Goal: Task Accomplishment & Management: Manage account settings

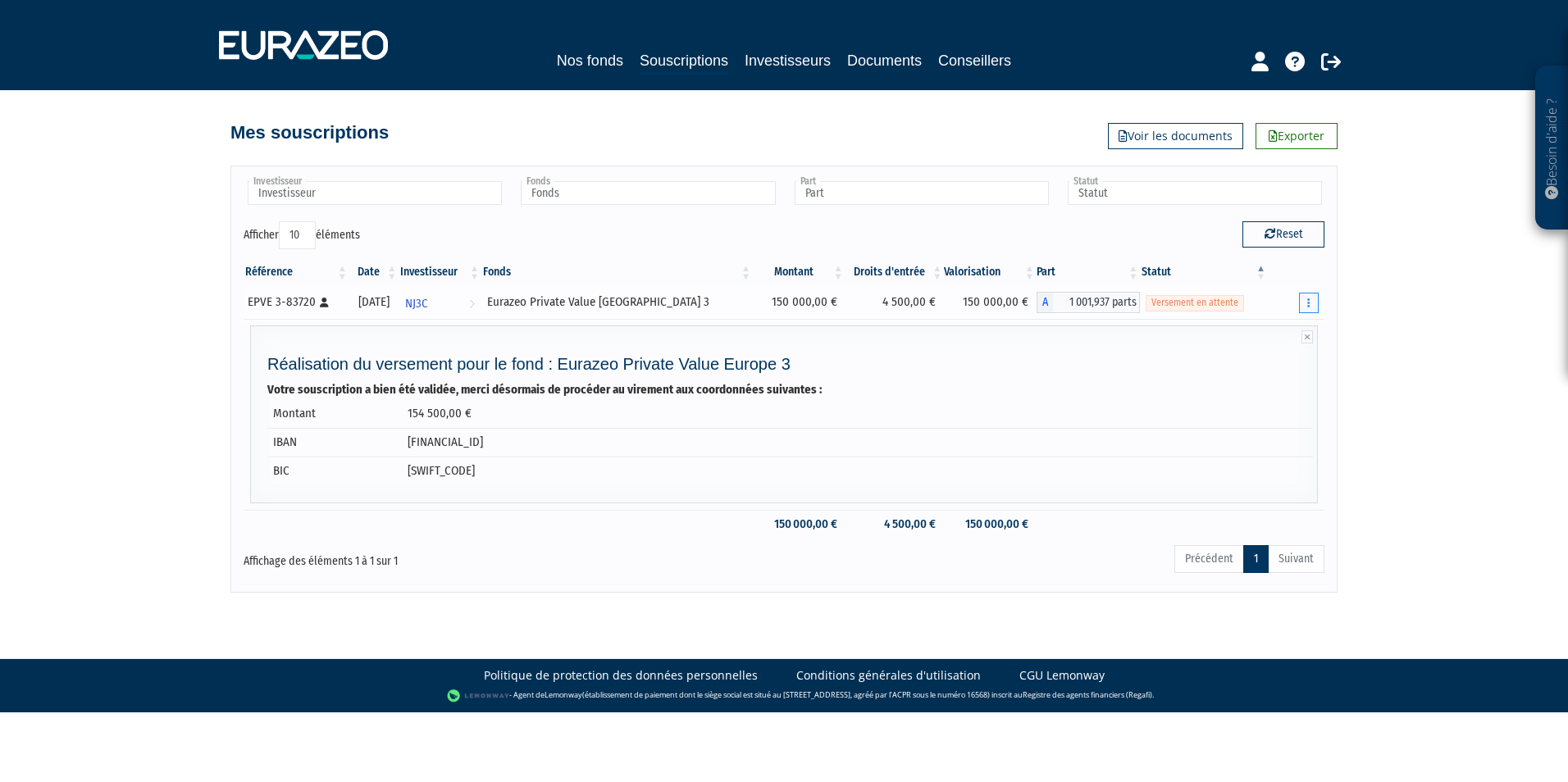
click at [1309, 303] on icon "button" at bounding box center [1308, 303] width 3 height 11
click at [1292, 364] on link "Réaliser le versement" at bounding box center [1252, 363] width 122 height 27
click at [1308, 304] on icon "button" at bounding box center [1308, 303] width 3 height 11
click at [1257, 365] on link "Réaliser le versement" at bounding box center [1252, 363] width 122 height 27
drag, startPoint x: 795, startPoint y: 365, endPoint x: 559, endPoint y: 357, distance: 236.1
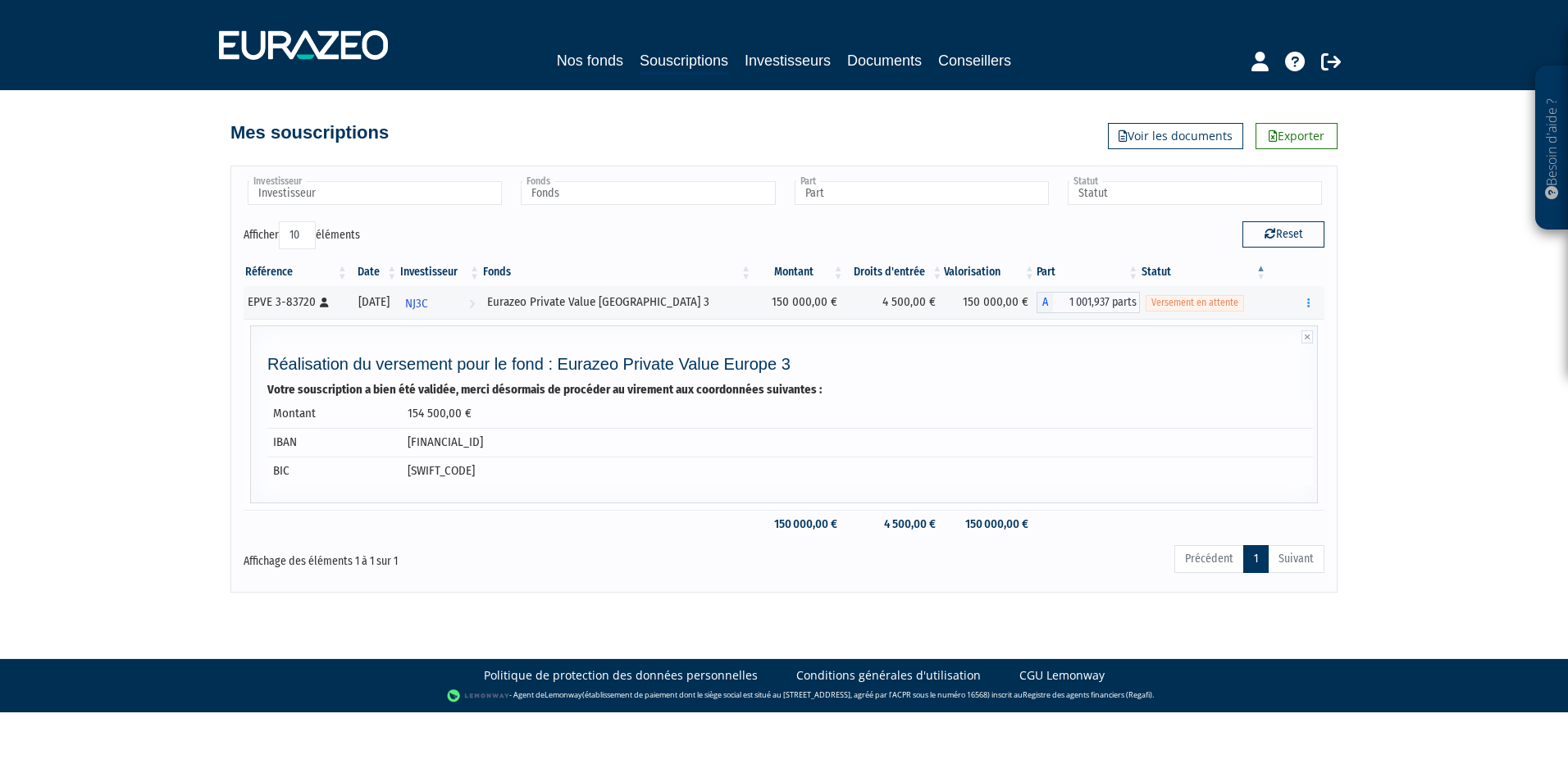
click at [559, 357] on h4 "Réalisation du versement pour le fond : Eurazeo Private Value Europe 3" at bounding box center [790, 364] width 1045 height 18
copy h4 "Eurazeo Private Value [GEOGRAPHIC_DATA] 3"
click at [1308, 304] on icon "button" at bounding box center [1308, 303] width 3 height 11
click at [1241, 326] on link "Documents" at bounding box center [1252, 333] width 122 height 27
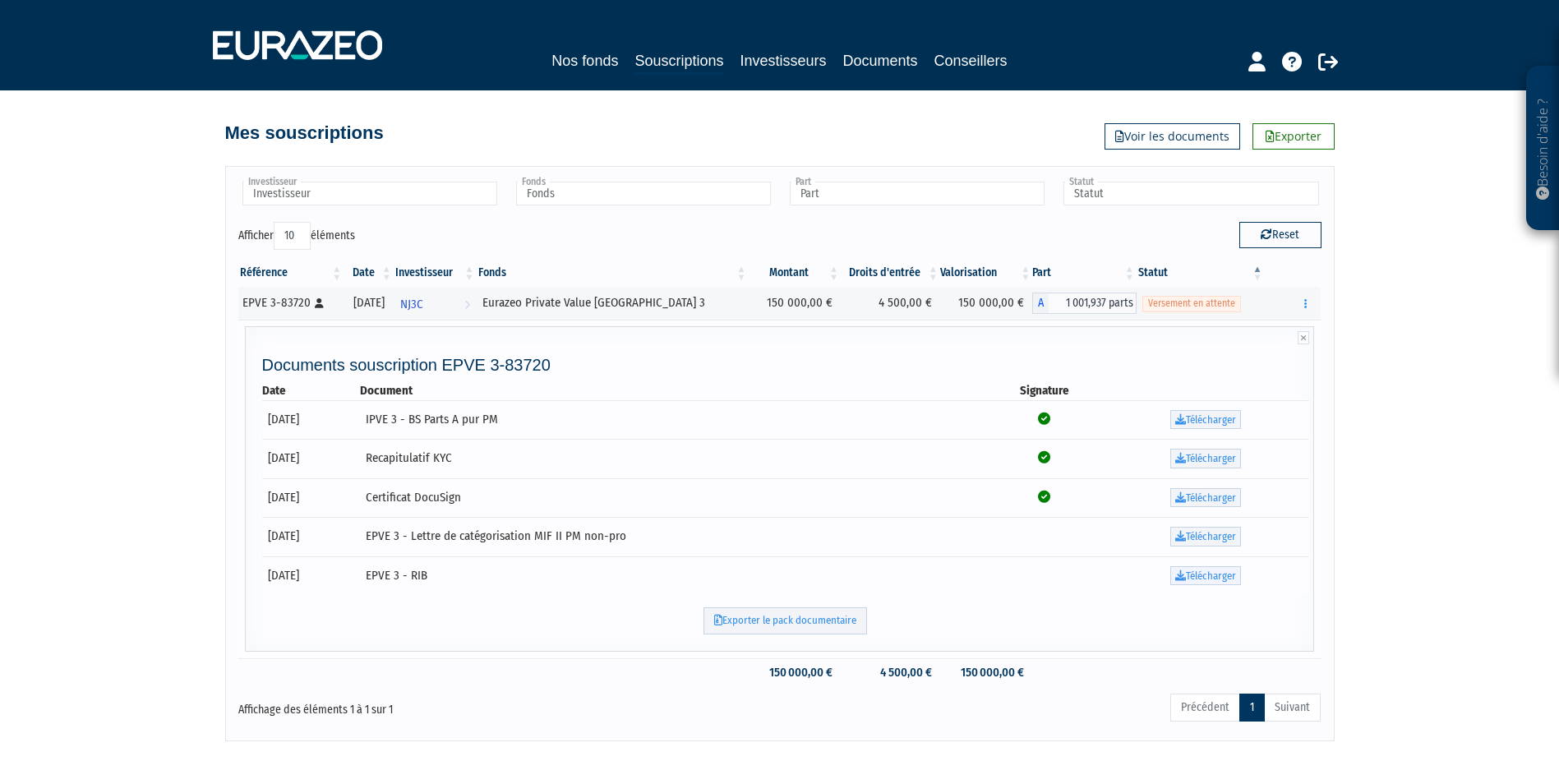
click at [1198, 576] on link "Télécharger" at bounding box center [1206, 576] width 71 height 20
